Goal: Information Seeking & Learning: Learn about a topic

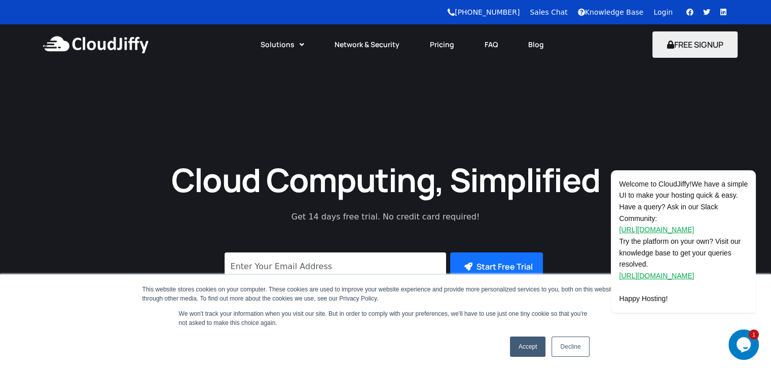
click at [524, 353] on link "Accept" at bounding box center [528, 347] width 36 height 20
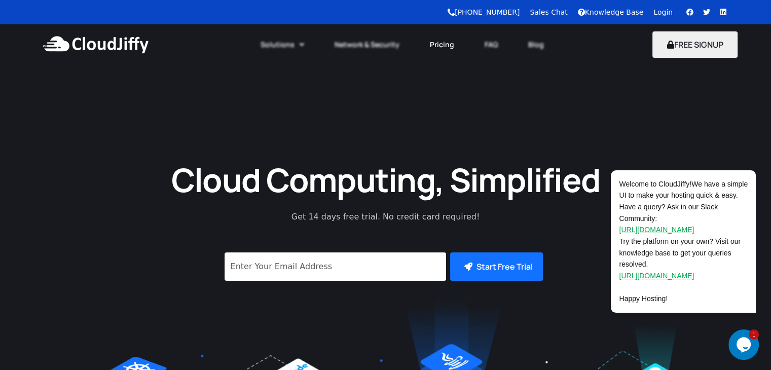
click at [443, 43] on link "Pricing" at bounding box center [442, 44] width 55 height 22
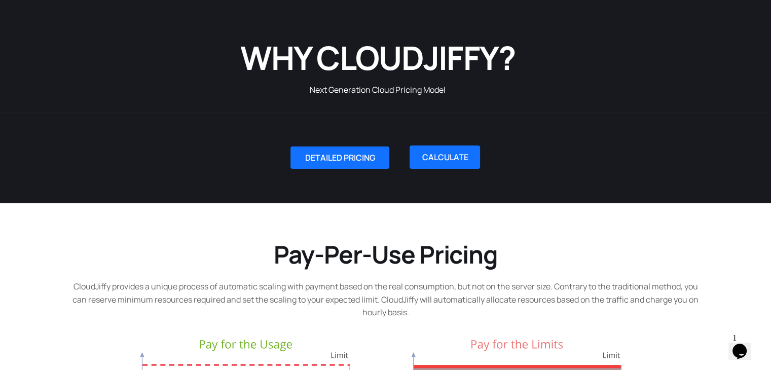
scroll to position [103, 0]
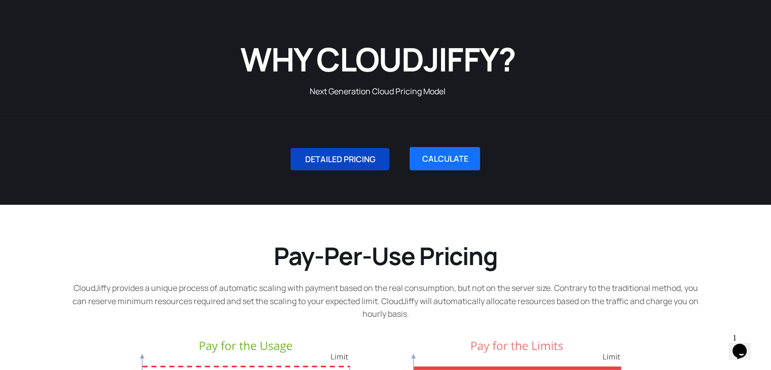
click at [357, 159] on span "DETAILED PRICING" at bounding box center [340, 159] width 70 height 8
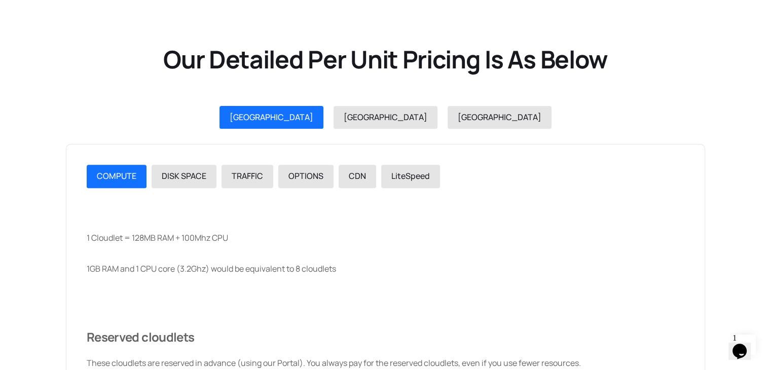
scroll to position [1140, 0]
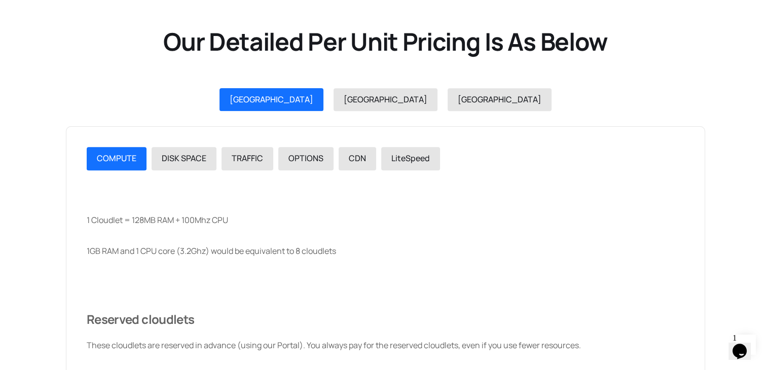
click at [313, 98] on span "[GEOGRAPHIC_DATA]" at bounding box center [272, 99] width 84 height 11
click at [122, 160] on span "COMPUTE" at bounding box center [117, 158] width 40 height 11
click at [306, 159] on span "OPTIONS" at bounding box center [305, 158] width 35 height 11
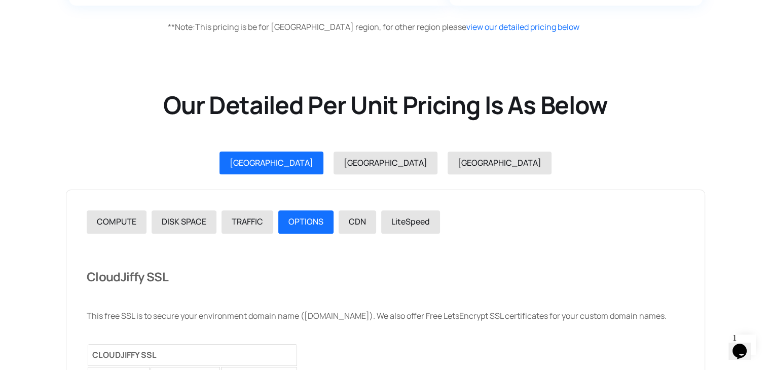
scroll to position [1038, 0]
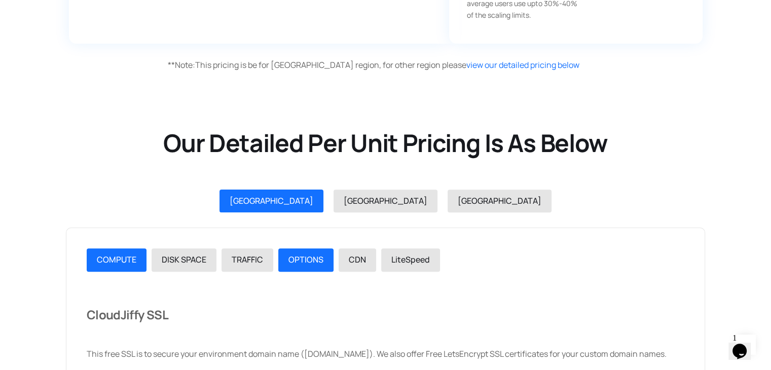
click at [124, 258] on span "COMPUTE" at bounding box center [117, 259] width 40 height 11
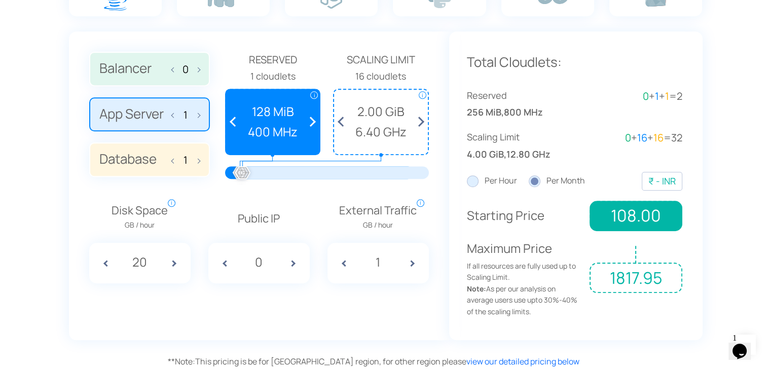
scroll to position [737, 0]
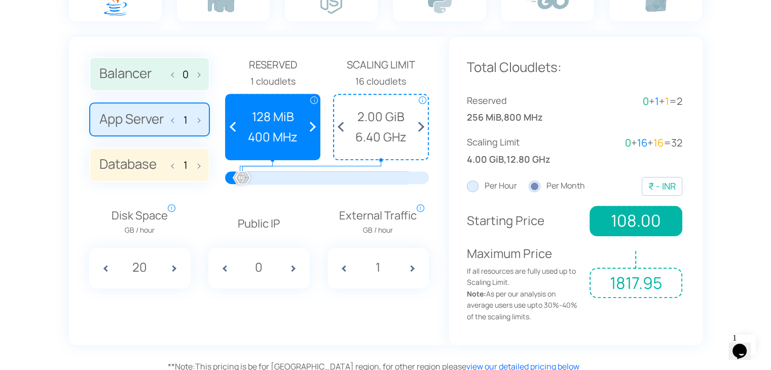
click at [136, 73] on label "Balancer 0" at bounding box center [149, 74] width 121 height 34
click at [0, 0] on input "Balancer 0" at bounding box center [0, 0] width 0 height 0
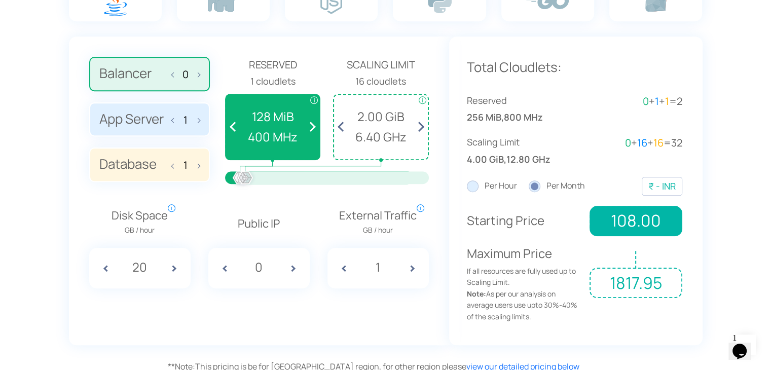
click at [130, 165] on label "Database 1" at bounding box center [149, 165] width 121 height 34
click at [0, 0] on input "Database 1" at bounding box center [0, 0] width 0 height 0
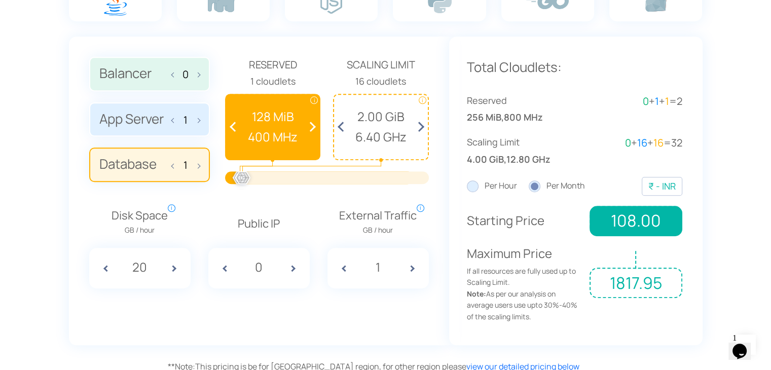
click at [133, 126] on label "App Server 1" at bounding box center [149, 119] width 121 height 34
click at [0, 0] on input "App Server 1" at bounding box center [0, 0] width 0 height 0
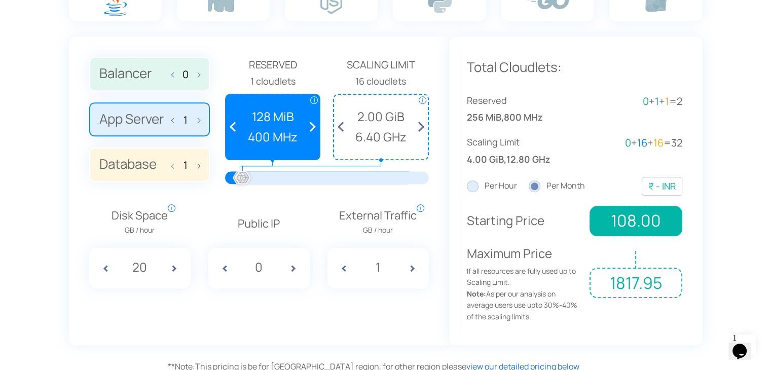
click at [268, 61] on span "Reserved" at bounding box center [273, 65] width 96 height 16
click at [270, 128] on span "400 MHz" at bounding box center [273, 136] width 84 height 19
click at [311, 125] on span at bounding box center [310, 127] width 19 height 64
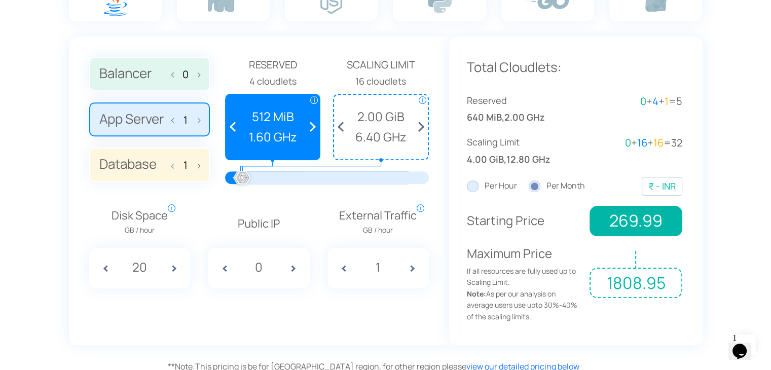
click at [311, 125] on span at bounding box center [310, 127] width 19 height 64
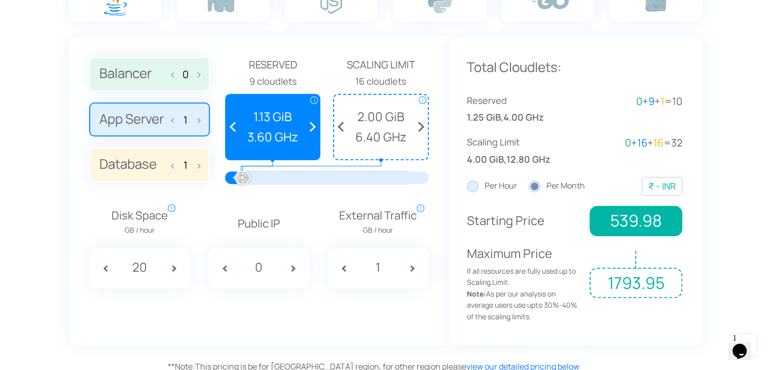
click at [199, 118] on span at bounding box center [196, 119] width 7 height 21
click at [172, 122] on span at bounding box center [175, 119] width 7 height 21
type input "1"
